Goal: Task Accomplishment & Management: Use online tool/utility

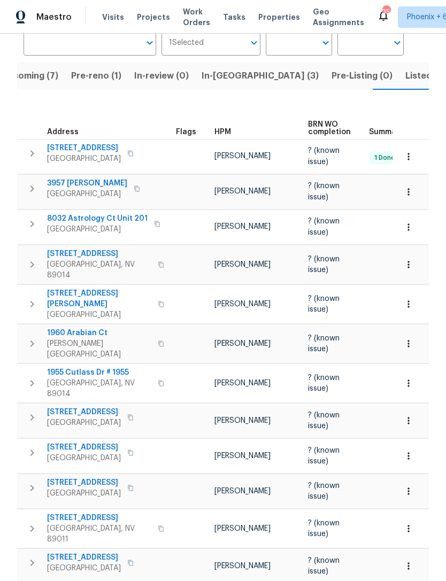
scroll to position [89, 0]
click at [32, 415] on icon "button" at bounding box center [32, 418] width 4 height 6
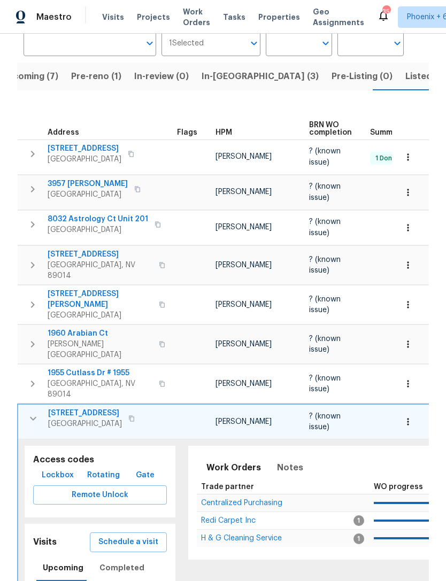
click at [53, 469] on span "Lockbox" at bounding box center [58, 475] width 32 height 13
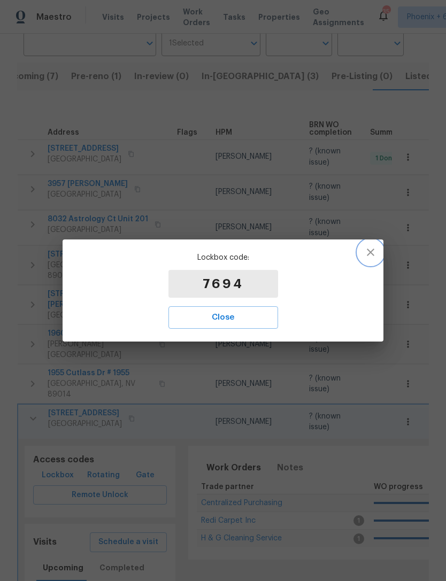
click at [378, 256] on button "button" at bounding box center [371, 252] width 26 height 26
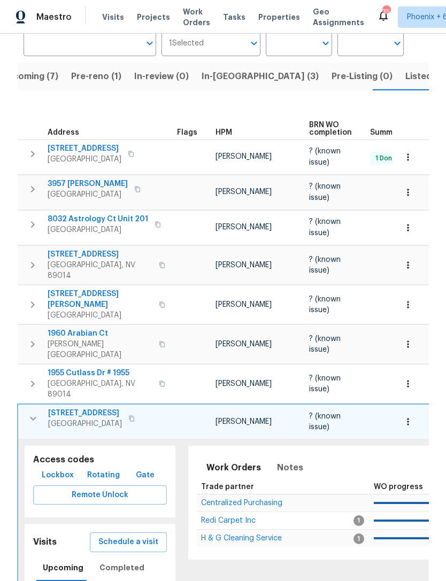
click at [225, 76] on span "In-[GEOGRAPHIC_DATA] (3)" at bounding box center [259, 76] width 117 height 15
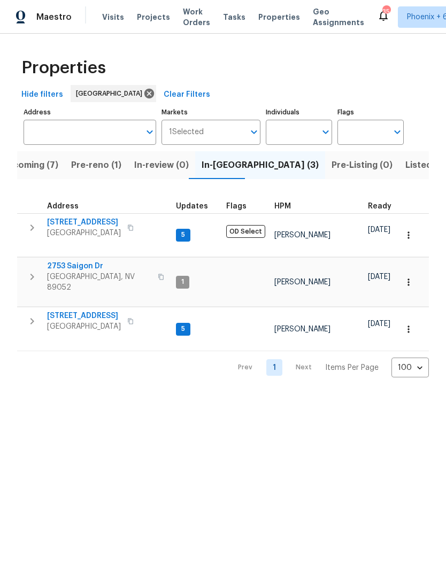
click at [97, 163] on span "Pre-reno (1)" at bounding box center [96, 165] width 50 height 15
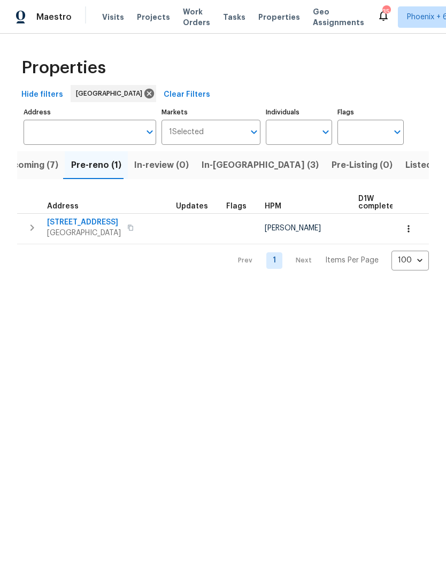
click at [34, 237] on button "button" at bounding box center [31, 227] width 21 height 21
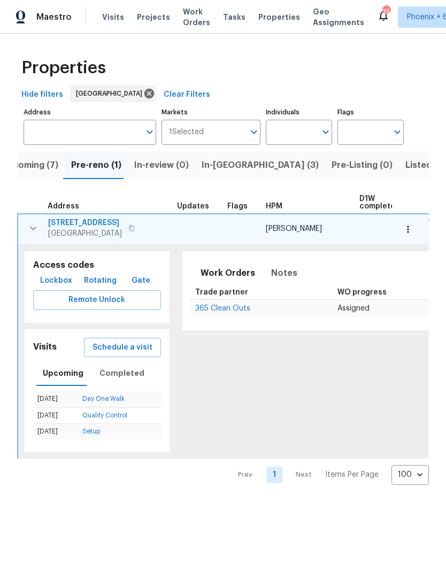
click at [51, 282] on span "Lockbox" at bounding box center [56, 280] width 32 height 13
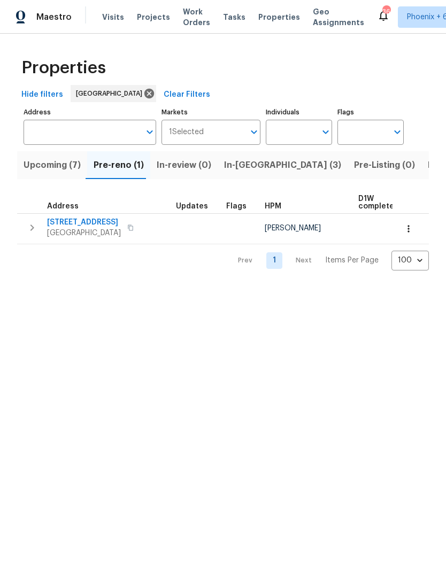
click at [37, 226] on icon "button" at bounding box center [32, 227] width 13 height 13
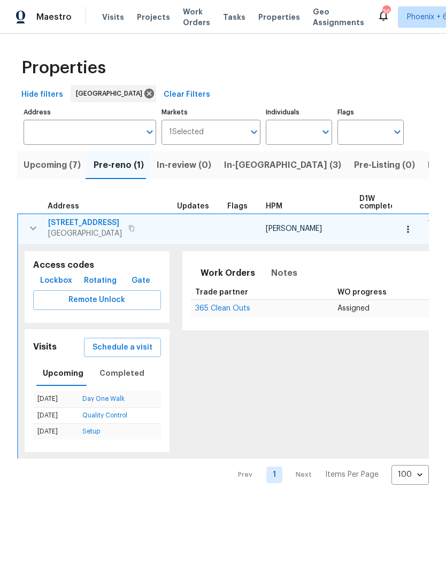
click at [51, 288] on button "Lockbox" at bounding box center [56, 281] width 41 height 20
click at [53, 280] on span "Lockbox" at bounding box center [56, 280] width 32 height 13
click at [411, 233] on icon "button" at bounding box center [407, 229] width 11 height 11
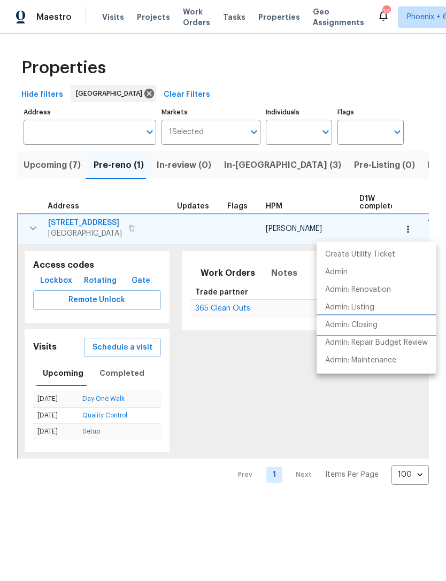
click at [365, 316] on li "Admin: Closing" at bounding box center [376, 325] width 120 height 18
